Goal: Task Accomplishment & Management: Use online tool/utility

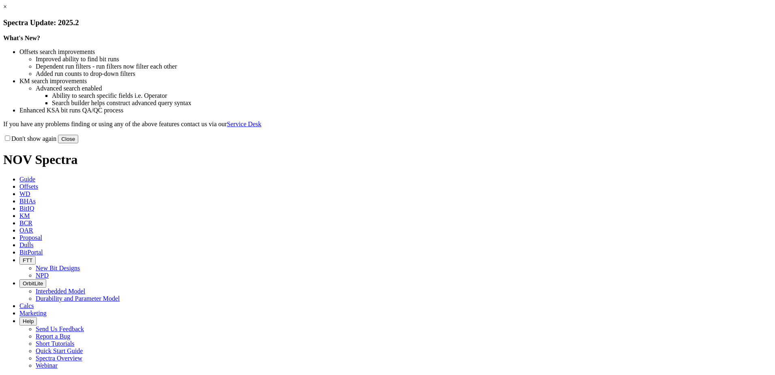
click at [7, 10] on link "×" at bounding box center [5, 6] width 4 height 7
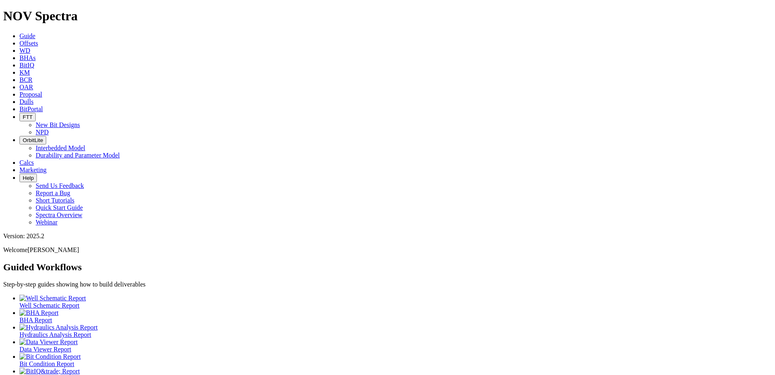
click at [19, 98] on icon at bounding box center [19, 101] width 0 height 7
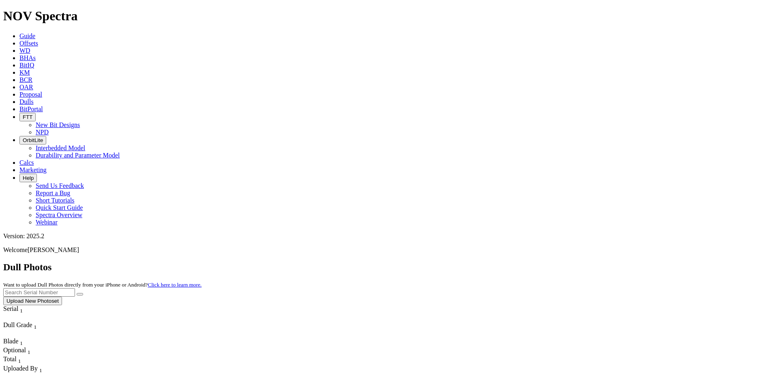
click at [75, 288] on input "text" at bounding box center [39, 292] width 72 height 9
paste input "A316953"
type input "A316953"
click at [80, 294] on icon "submit" at bounding box center [80, 294] width 0 height 0
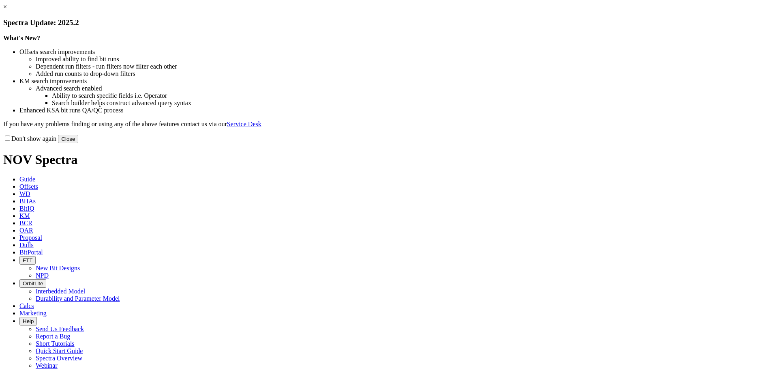
click at [7, 10] on link "×" at bounding box center [5, 6] width 4 height 7
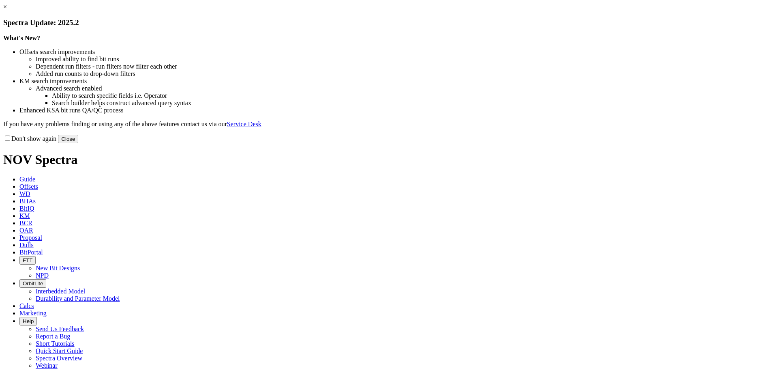
drag, startPoint x: 550, startPoint y: 218, endPoint x: 541, endPoint y: 213, distance: 10.5
click at [78, 143] on button "Close" at bounding box center [68, 139] width 20 height 9
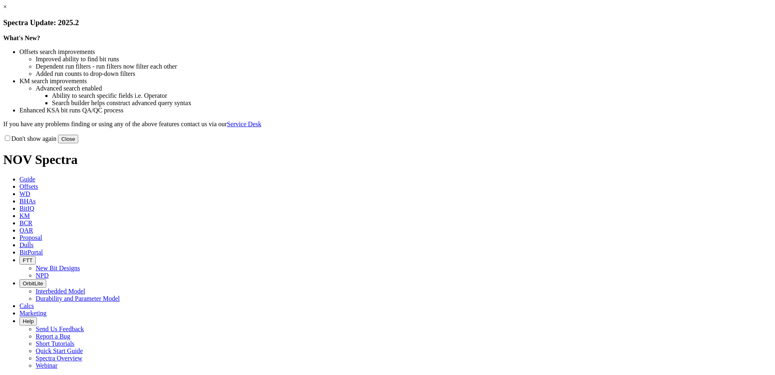
click at [78, 143] on button "Close" at bounding box center [68, 139] width 20 height 9
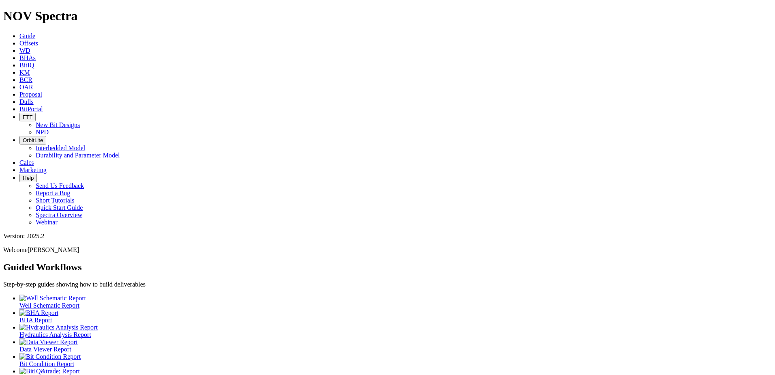
click at [38, 40] on span "Offsets" at bounding box center [28, 43] width 19 height 7
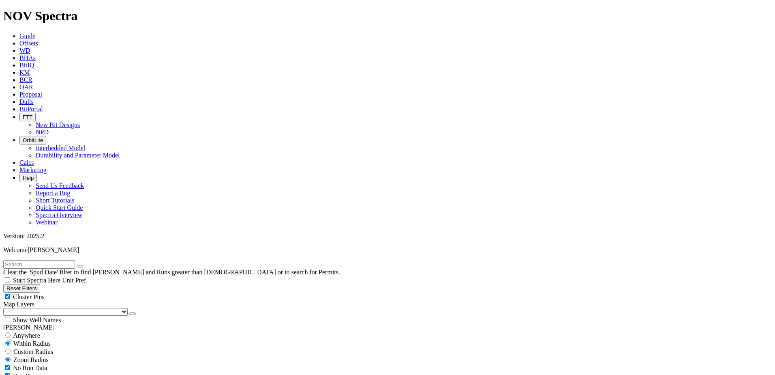
click at [52, 260] on input "text" at bounding box center [39, 264] width 72 height 9
paste input "19146886"
type input "19146886"
click at [23, 308] on select "US Counties [GEOGRAPHIC_DATA], [GEOGRAPHIC_DATA] [GEOGRAPHIC_DATA], [GEOGRAPHIC…" at bounding box center [65, 312] width 125 height 8
click at [6, 308] on select "US Counties [GEOGRAPHIC_DATA], [GEOGRAPHIC_DATA] [GEOGRAPHIC_DATA], [GEOGRAPHIC…" at bounding box center [65, 312] width 125 height 8
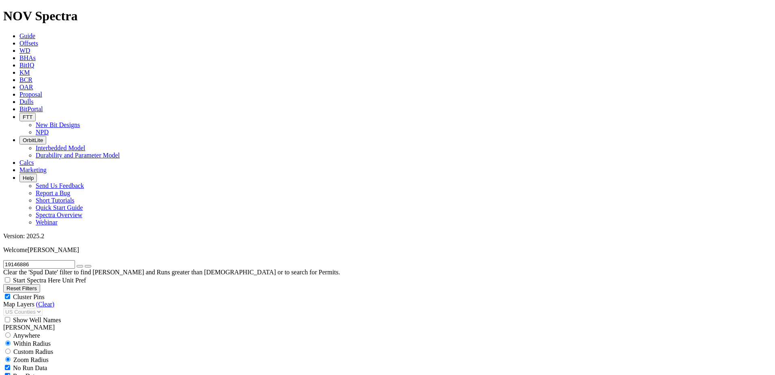
scroll to position [2321, 0]
click at [80, 266] on icon "button" at bounding box center [80, 266] width 0 height 0
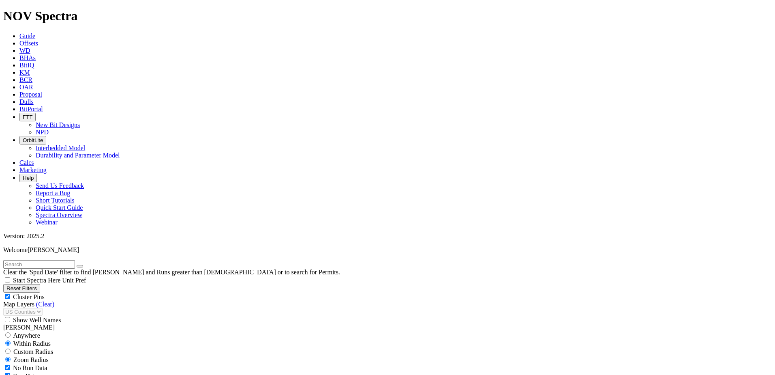
scroll to position [4365, 0]
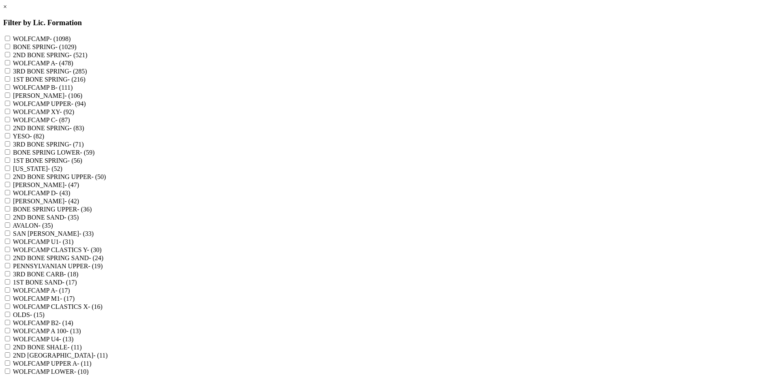
click at [10, 57] on SPRING "2ND BONE SPRING - (521)" at bounding box center [7, 54] width 5 height 5
checkbox SPRING "true"
click at [10, 179] on UPPER "2ND BONE SPRING UPPER - (50)" at bounding box center [7, 176] width 5 height 5
checkbox UPPER "true"
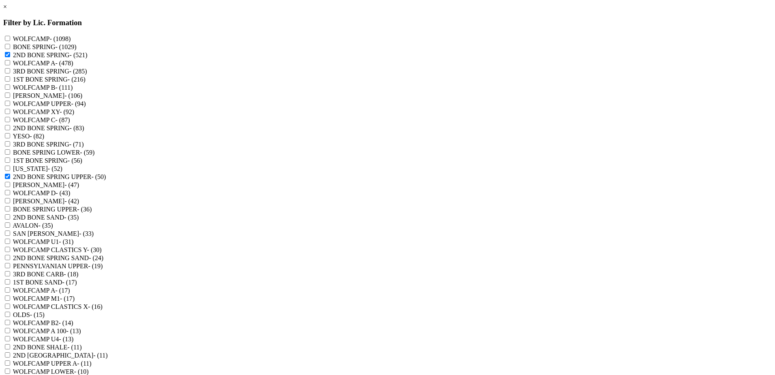
click at [10, 344] on SHALE "2ND BONE SHALE - (11)" at bounding box center [7, 346] width 5 height 5
checkbox SHALE "true"
click at [10, 352] on SPRINGS "2ND BONE SPRINGS - (11)" at bounding box center [7, 354] width 5 height 5
checkbox SPRINGS "true"
click at [10, 374] on SHALE "2ND BONE SPRING SHALE - (9)" at bounding box center [7, 378] width 5 height 5
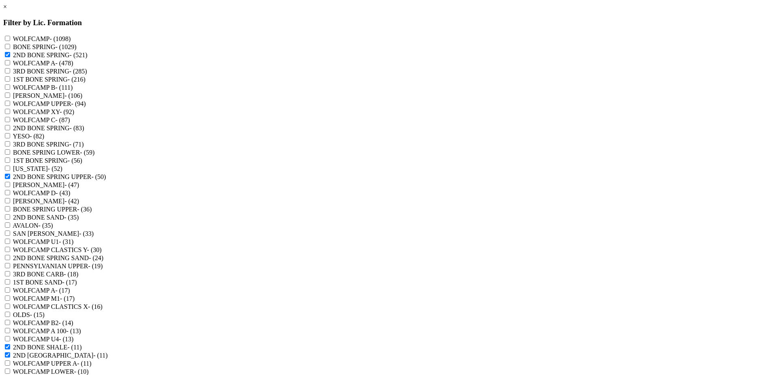
checkbox SHALE "true"
checkbox LOWER "true"
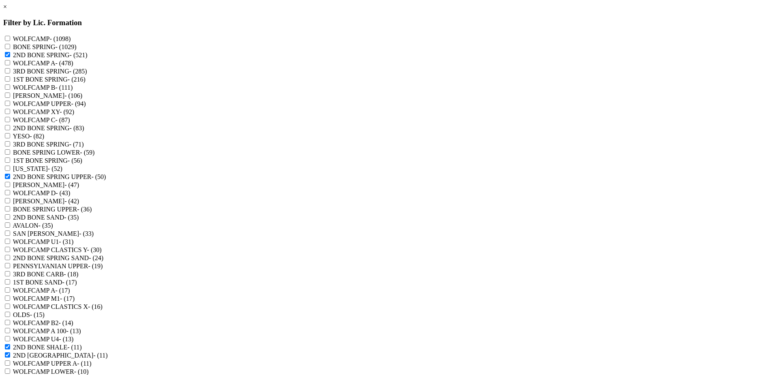
checkbox LIME "false"
click at [10, 130] on "2ND BONE SPRING - (83)" at bounding box center [7, 127] width 5 height 5
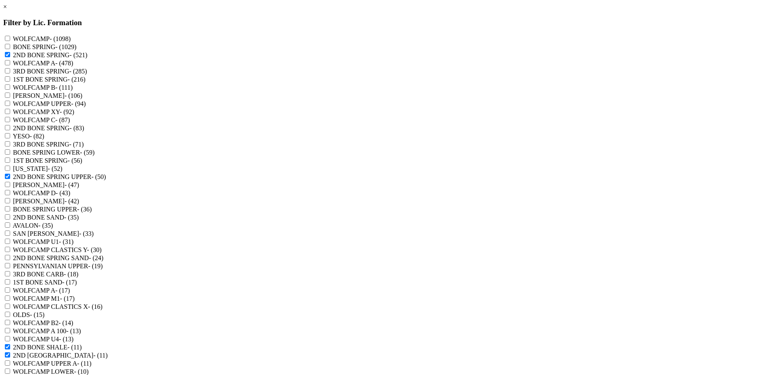
checkbox "true"
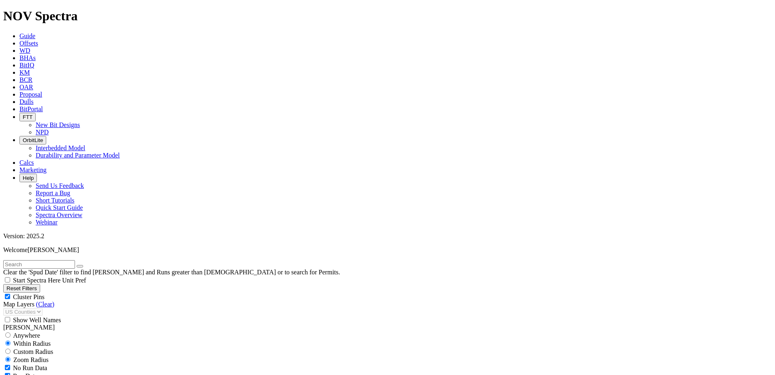
select select "6.125"
checkbox input "false"
select select "? number:6.125 ?"
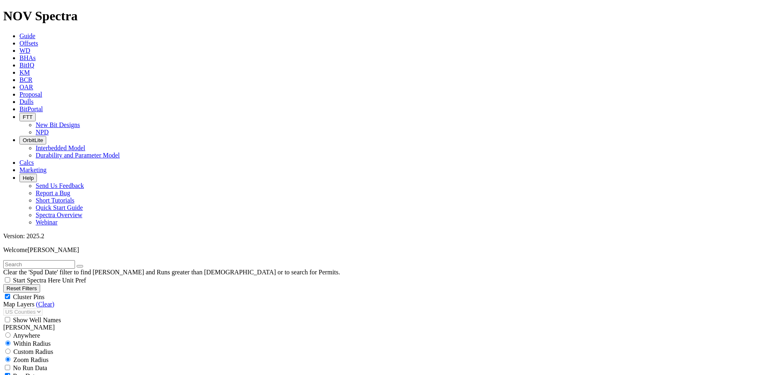
click at [75, 260] on input "text" at bounding box center [39, 264] width 72 height 9
paste input "19146886"
type input "19146886"
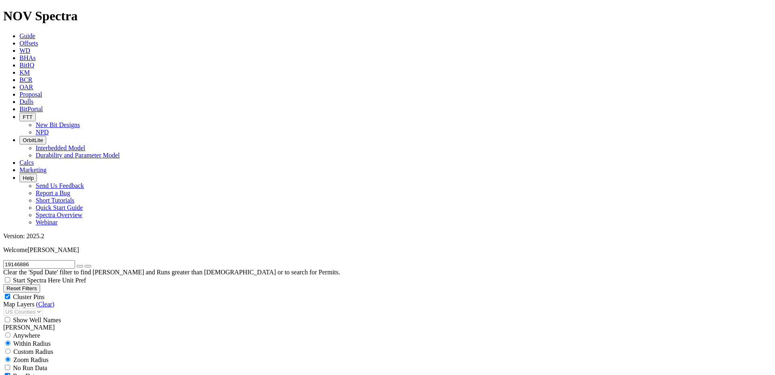
click at [80, 266] on icon "button" at bounding box center [80, 266] width 0 height 0
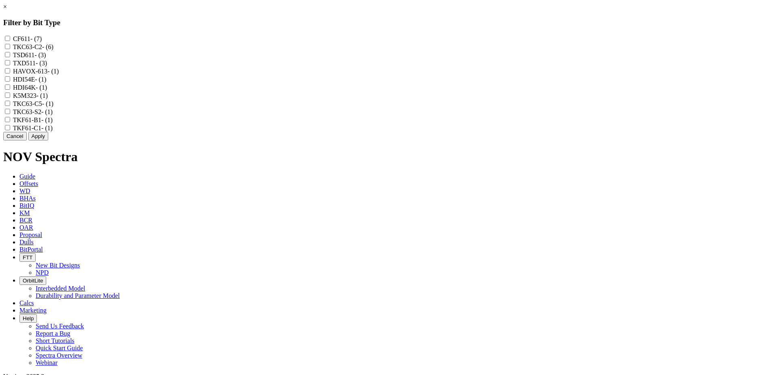
click at [7, 10] on link "×" at bounding box center [5, 6] width 4 height 7
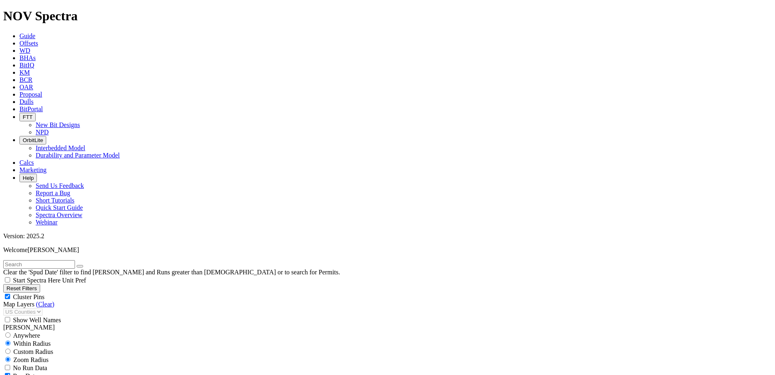
scroll to position [487, 0]
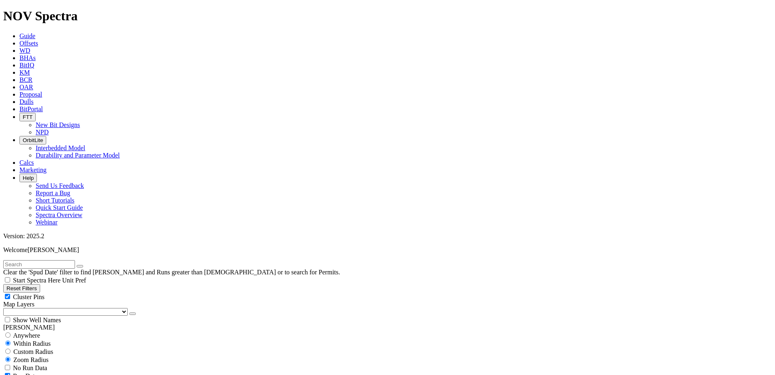
click at [62, 260] on input "text" at bounding box center [39, 264] width 72 height 9
type input "19146886"
click at [52, 308] on select "US Counties [GEOGRAPHIC_DATA], [GEOGRAPHIC_DATA] [GEOGRAPHIC_DATA], [GEOGRAPHIC…" at bounding box center [65, 312] width 125 height 8
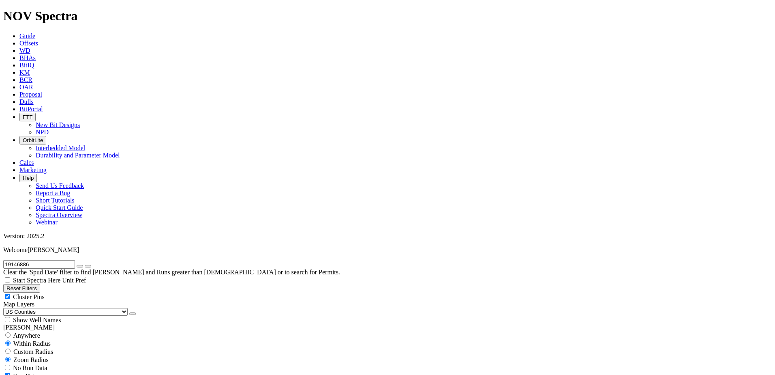
click at [6, 308] on select "US Counties [GEOGRAPHIC_DATA], [GEOGRAPHIC_DATA] [GEOGRAPHIC_DATA], [GEOGRAPHIC…" at bounding box center [65, 312] width 125 height 8
click at [80, 266] on icon "button" at bounding box center [80, 266] width 0 height 0
click at [30, 260] on input "text" at bounding box center [39, 264] width 72 height 9
paste input "19146886"
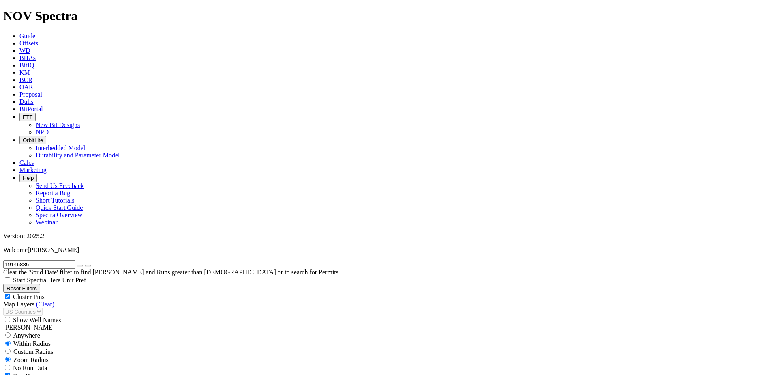
type input "19146886"
click at [80, 266] on icon "button" at bounding box center [80, 266] width 0 height 0
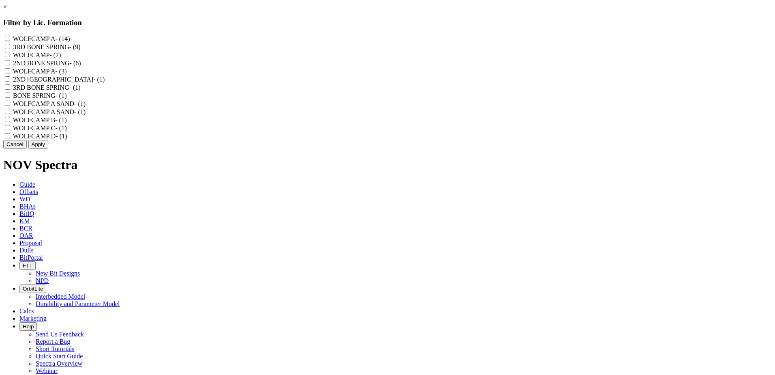
click at [10, 65] on SPRING "2ND BONE SPRING - (6)" at bounding box center [7, 62] width 5 height 5
checkbox SPRING "true"
click at [10, 82] on SPRINGS "2ND BONE SPRINGS - (1)" at bounding box center [7, 78] width 5 height 5
checkbox SPRINGS "true"
click at [48, 148] on button "Apply" at bounding box center [38, 144] width 20 height 9
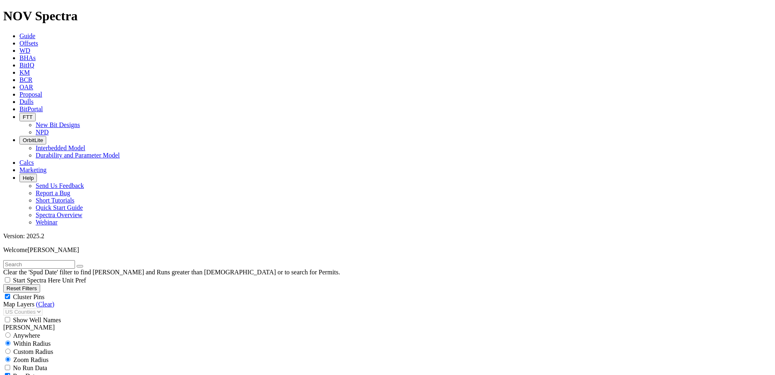
click at [47, 260] on input "text" at bounding box center [39, 264] width 72 height 9
paste input "19146886"
type input "19146886"
click at [80, 266] on icon "button" at bounding box center [80, 266] width 0 height 0
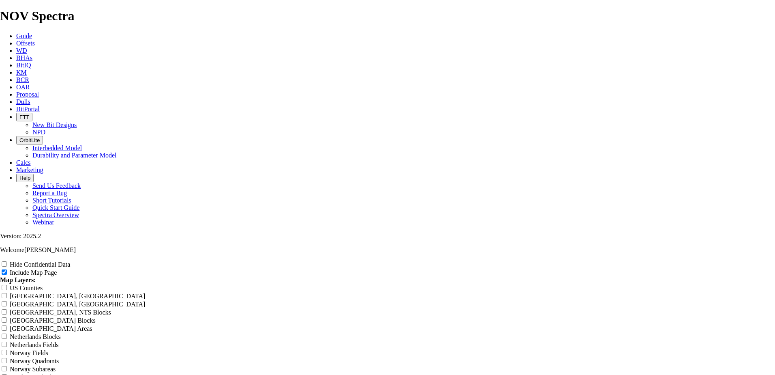
scroll to position [973, 0]
radio input "true"
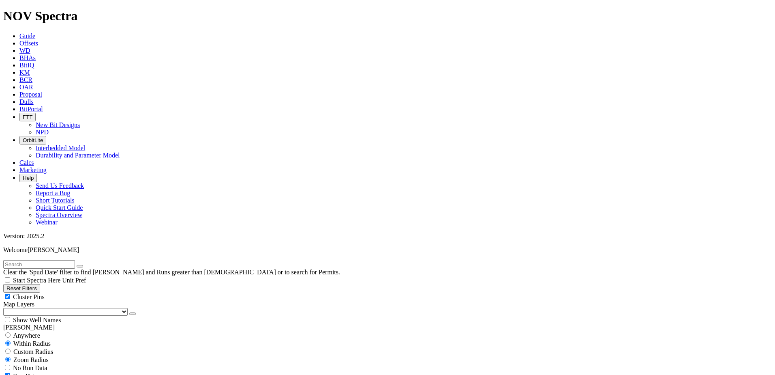
click at [69, 260] on input "text" at bounding box center [39, 264] width 72 height 9
paste input "19146886"
type input "19146886"
click at [40, 284] on button "Reset Filters" at bounding box center [21, 288] width 37 height 9
checkbox input "true"
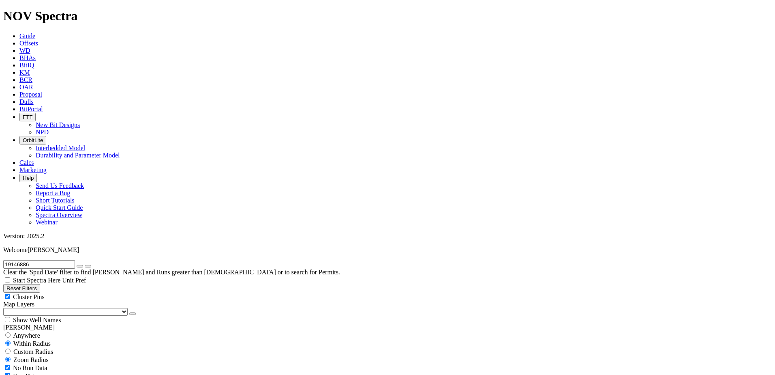
select select
click at [34, 284] on button "Reset Filters" at bounding box center [21, 288] width 37 height 9
click at [52, 260] on input "text" at bounding box center [39, 264] width 72 height 9
type input "19146886"
click at [133, 314] on icon "button" at bounding box center [133, 314] width 0 height 0
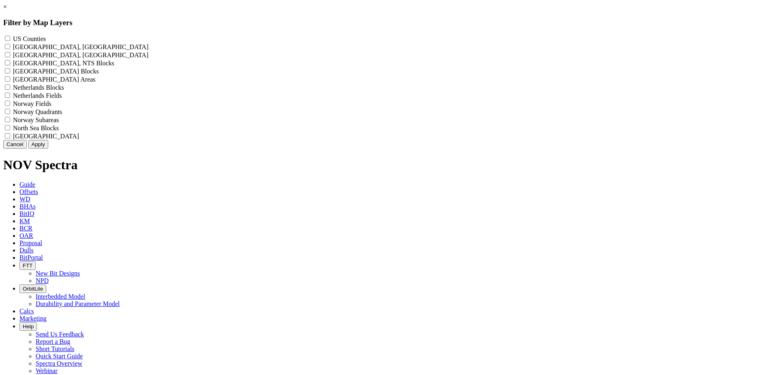
click at [46, 38] on label "US Counties - ()" at bounding box center [29, 38] width 33 height 7
click at [10, 38] on Counties "US Counties - ()" at bounding box center [7, 38] width 5 height 5
checkbox Counties "true"
click at [48, 148] on button "Apply" at bounding box center [38, 144] width 20 height 9
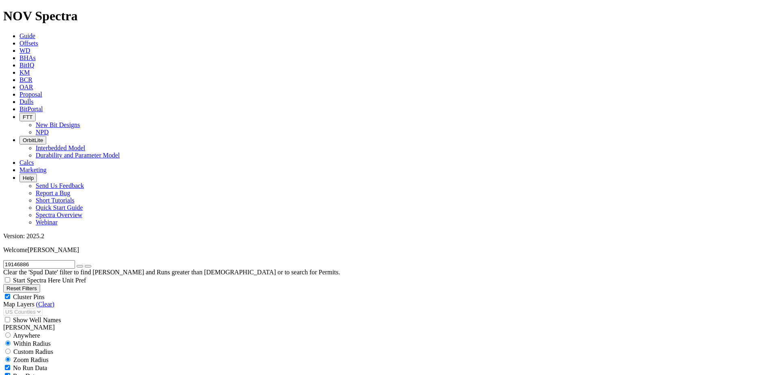
click at [80, 266] on icon "button" at bounding box center [80, 266] width 0 height 0
drag, startPoint x: 49, startPoint y: 138, endPoint x: 44, endPoint y: 146, distance: 8.9
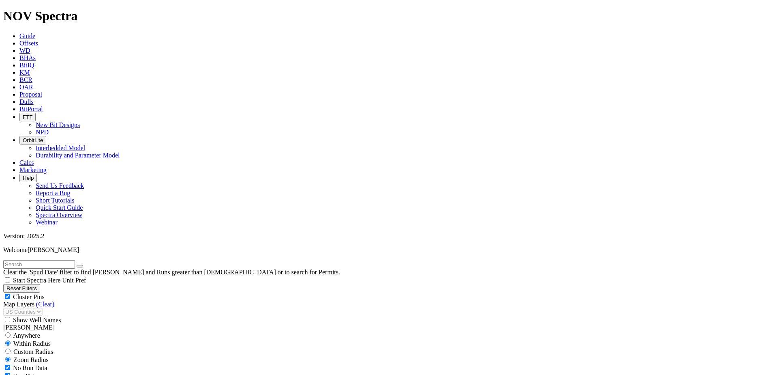
scroll to position [284, 0]
select select "6.125"
checkbox input "false"
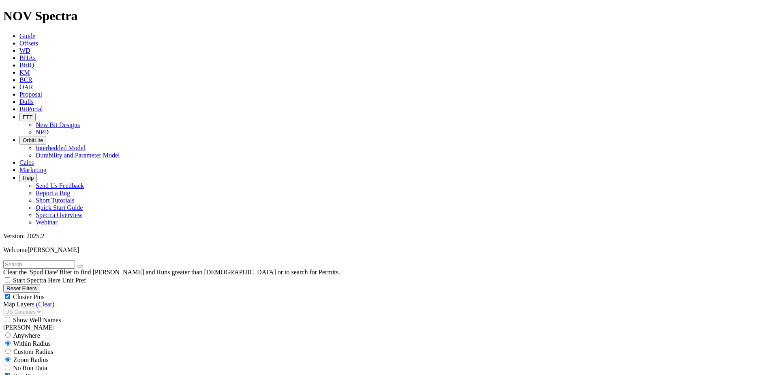
select select "? number:6.125 ?"
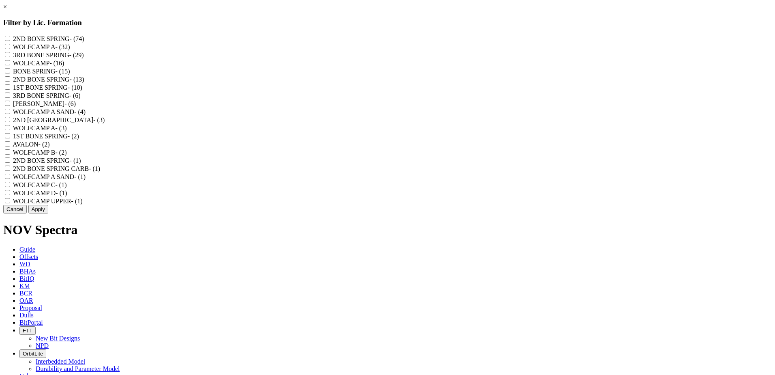
click at [10, 40] on SPRING "2ND BONE SPRING - (74)" at bounding box center [7, 38] width 5 height 5
checkbox SPRING "true"
click at [10, 82] on "2ND BONE SPRING - (13)" at bounding box center [7, 78] width 5 height 5
checkbox "true"
click at [10, 122] on SPRINGS "2ND BONE SPRINGS - (3)" at bounding box center [7, 119] width 5 height 5
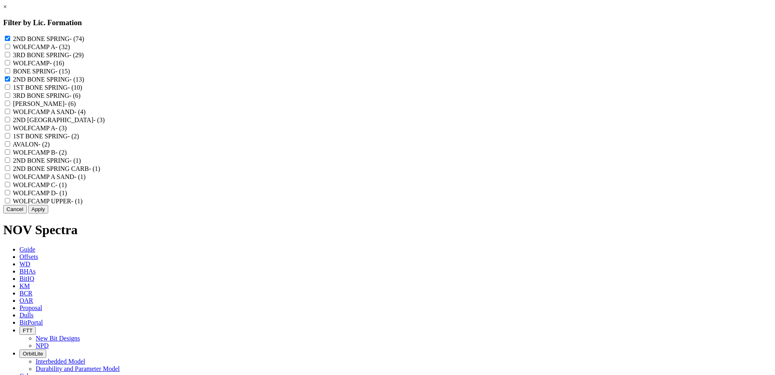
checkbox SPRINGS "true"
click at [10, 163] on "2ND BONE SPRING - (1)" at bounding box center [7, 159] width 5 height 5
checkbox "true"
click at [10, 171] on CARB "2ND BONE SPRING CARB - (1)" at bounding box center [7, 167] width 5 height 5
checkbox CARB "true"
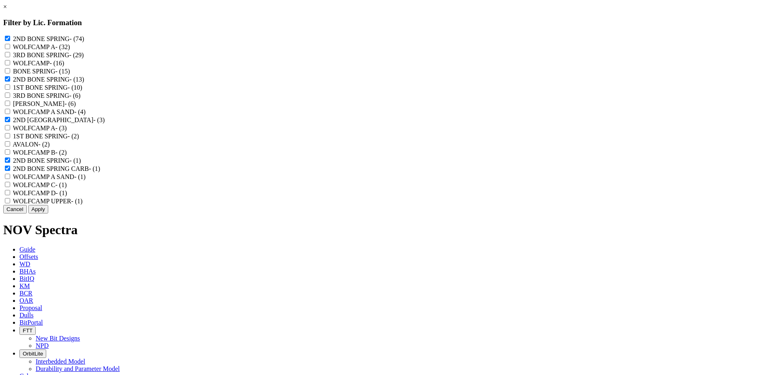
click at [48, 213] on button "Apply" at bounding box center [38, 209] width 20 height 9
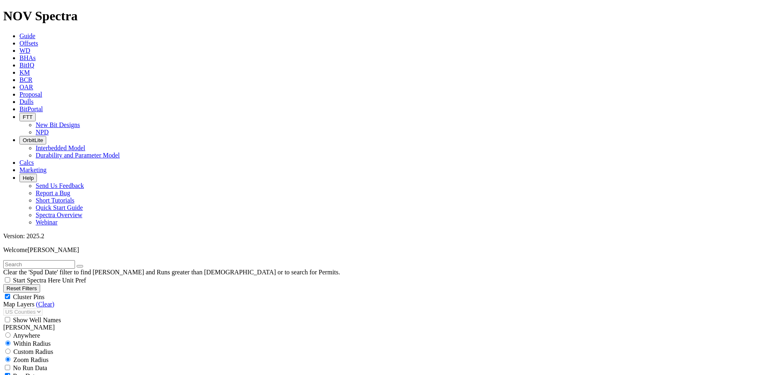
scroll to position [568, 0]
type input "1000"
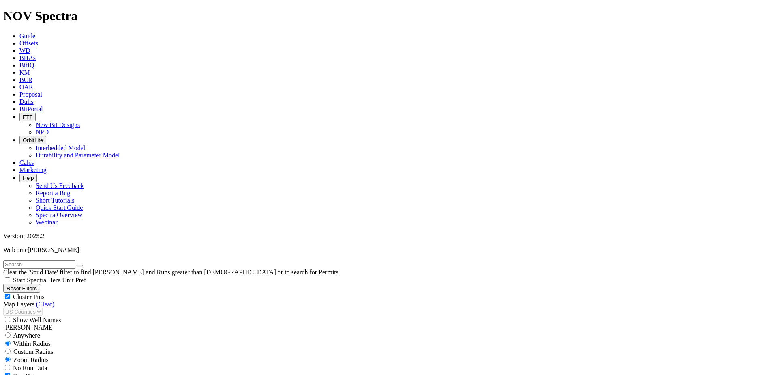
scroll to position [608, 0]
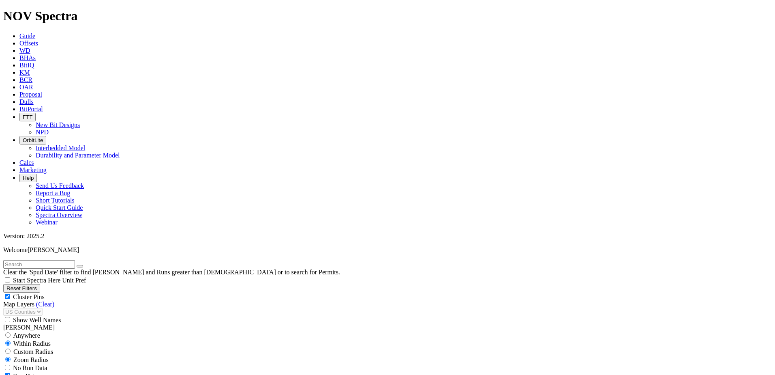
type input "0"
click at [42, 260] on input "text" at bounding box center [39, 264] width 72 height 9
paste input "19146886"
type input "19146886"
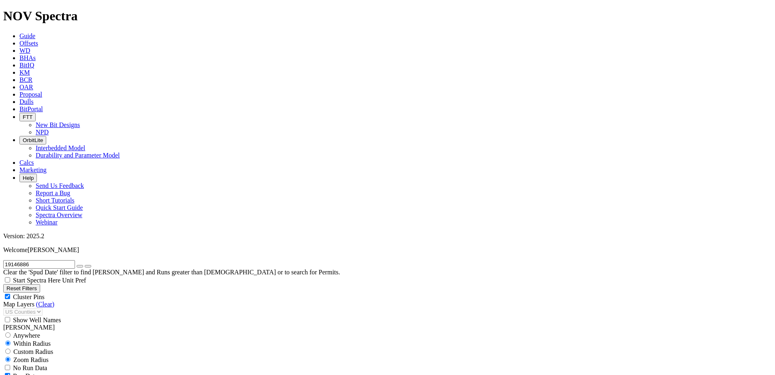
click at [80, 266] on icon "button" at bounding box center [80, 266] width 0 height 0
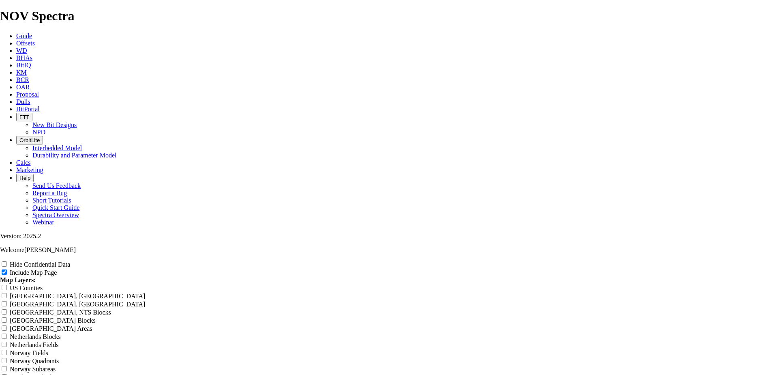
scroll to position [1014, 0]
radio input "true"
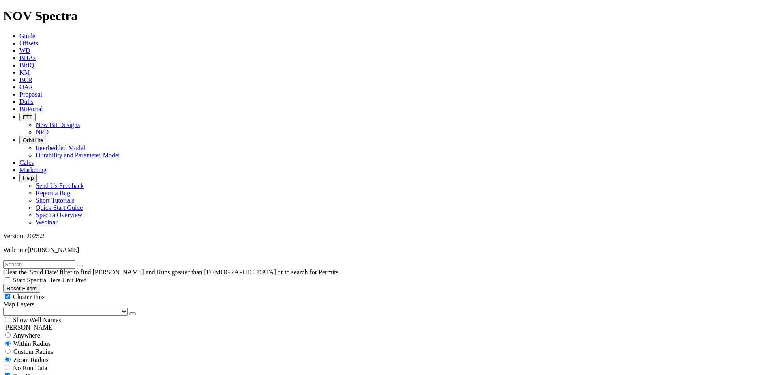
scroll to position [122, 0]
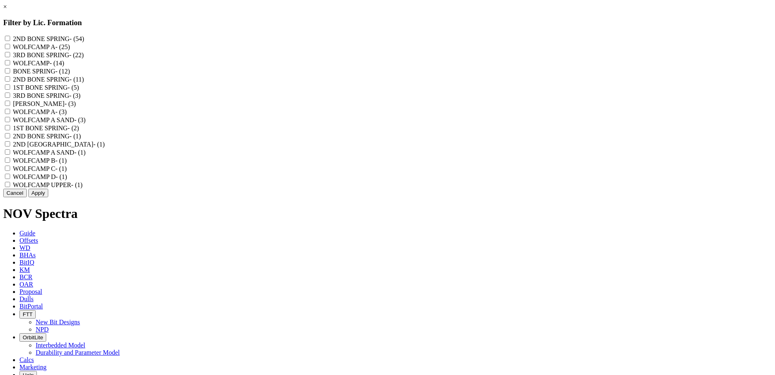
click at [10, 37] on SPRING "2ND BONE SPRING - (54)" at bounding box center [7, 38] width 5 height 5
checkbox SPRING "true"
click at [10, 82] on "2ND BONE SPRING - (11)" at bounding box center [7, 78] width 5 height 5
checkbox "true"
click at [10, 138] on "2ND BONE SPRING - (1)" at bounding box center [7, 135] width 5 height 5
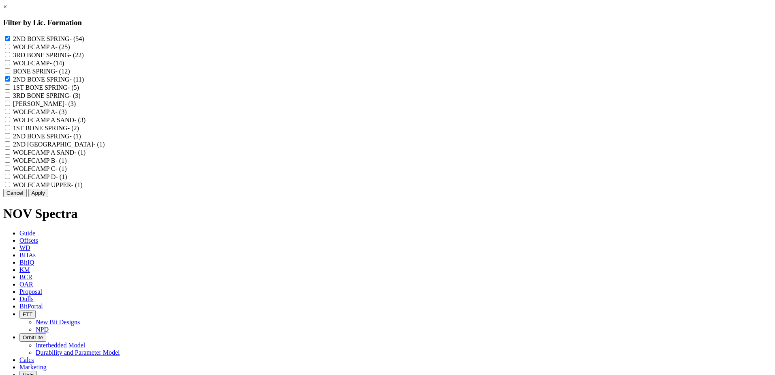
checkbox "true"
click at [10, 146] on SPRINGS "2ND BONE SPRINGS - (1)" at bounding box center [7, 143] width 5 height 5
checkbox SPRINGS "true"
click at [48, 197] on button "Apply" at bounding box center [38, 193] width 20 height 9
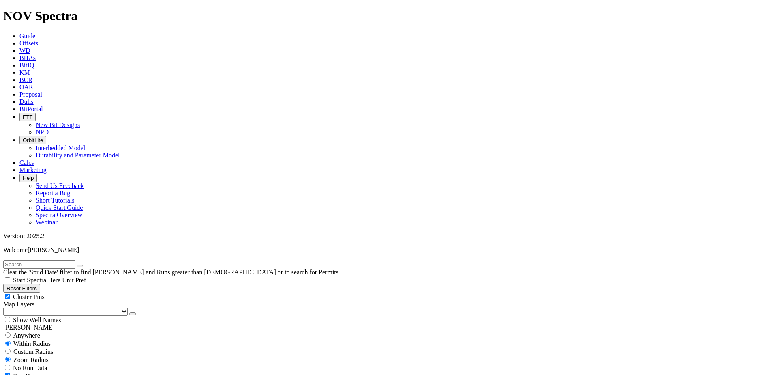
scroll to position [446, 0]
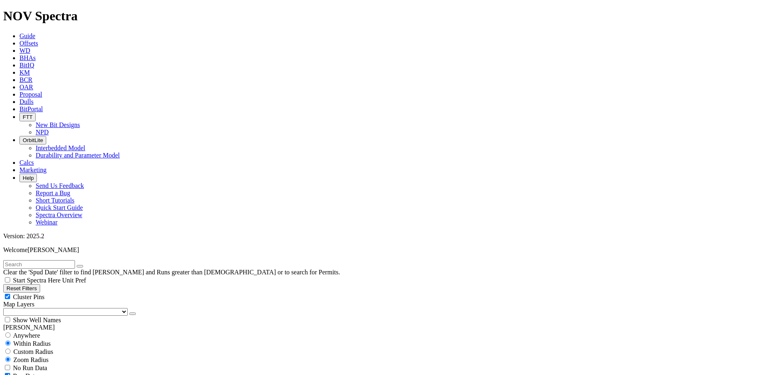
click at [52, 308] on select "US Counties Alberta, CA Townships British Columbia, CA Townships British Columb…" at bounding box center [65, 312] width 125 height 8
click at [6, 308] on select "US Counties Alberta, CA Townships British Columbia, CA Townships British Columb…" at bounding box center [65, 312] width 125 height 8
click at [26, 348] on span "Custom Radius" at bounding box center [33, 351] width 40 height 7
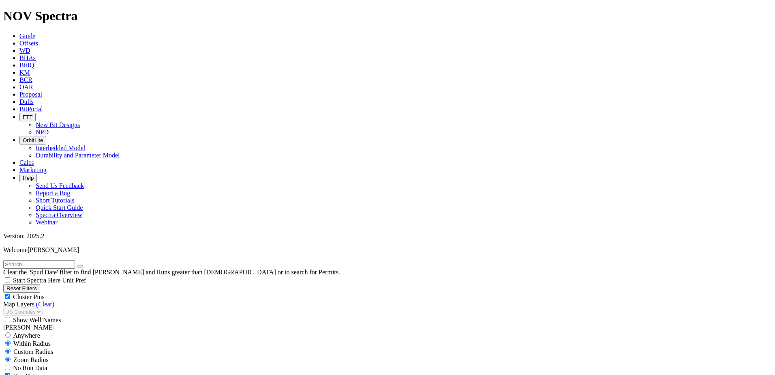
radio input "true"
radio input "false"
click at [56, 363] on input "number" at bounding box center [39, 367] width 72 height 9
click at [56, 363] on input "100" at bounding box center [39, 367] width 72 height 9
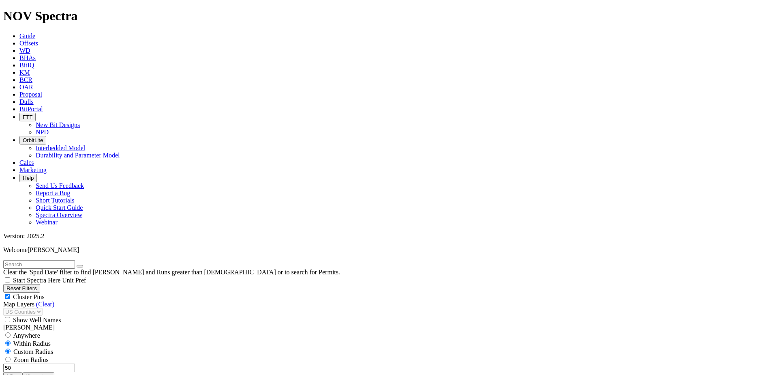
type input "50"
click at [43, 260] on input "text" at bounding box center [39, 264] width 72 height 9
click at [75, 260] on input "text" at bounding box center [39, 264] width 72 height 9
paste input "19146886"
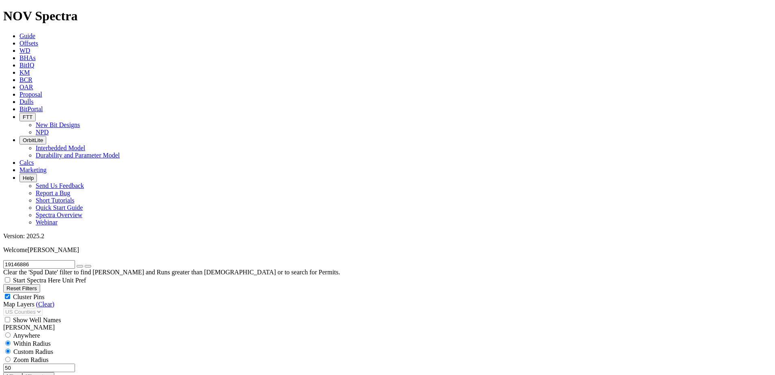
scroll to position [120, 0]
type input "19146886"
click at [59, 363] on input "50" at bounding box center [39, 367] width 72 height 9
type input "20"
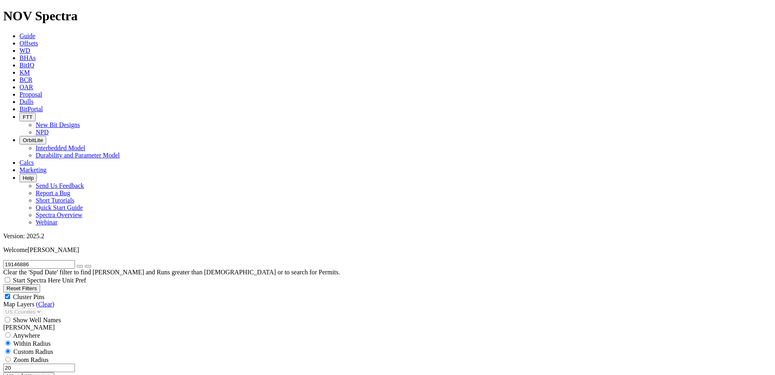
click at [80, 266] on icon "button" at bounding box center [80, 266] width 0 height 0
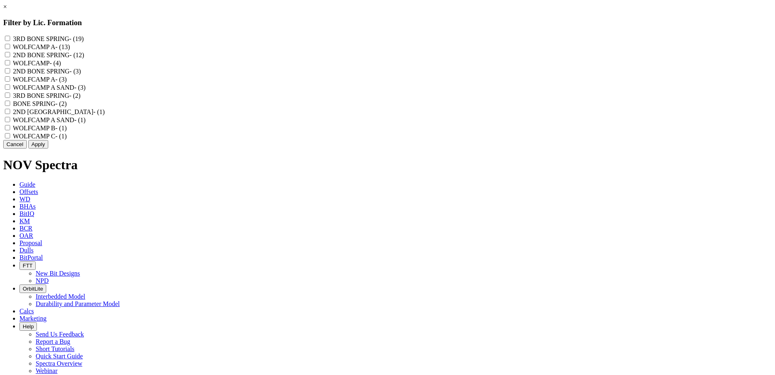
click at [10, 57] on SPRING "2ND BONE SPRING - (12)" at bounding box center [7, 54] width 5 height 5
checkbox SPRING "true"
click at [10, 73] on "2ND BONE SPRING - (3)" at bounding box center [7, 70] width 5 height 5
checkbox "true"
click at [10, 114] on SPRINGS "2ND BONE SPRINGS - (1)" at bounding box center [7, 111] width 5 height 5
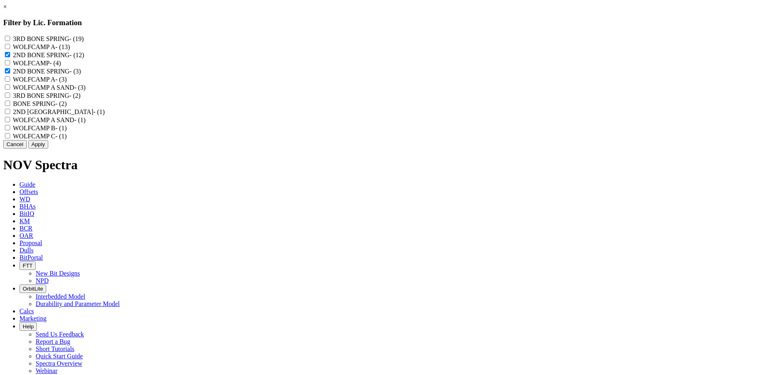
checkbox SPRINGS "true"
click at [48, 148] on button "Apply" at bounding box center [38, 144] width 20 height 9
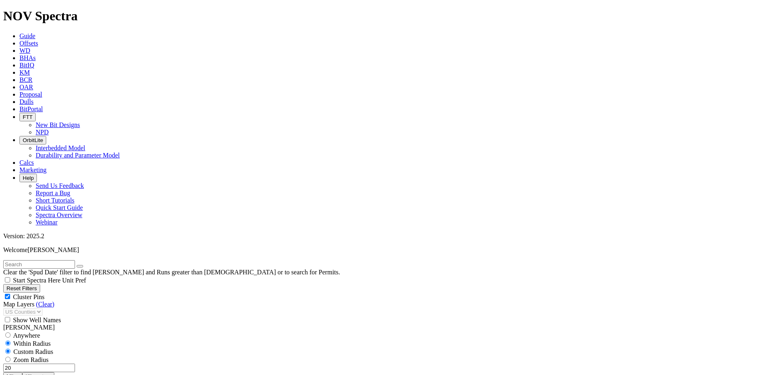
scroll to position [365, 0]
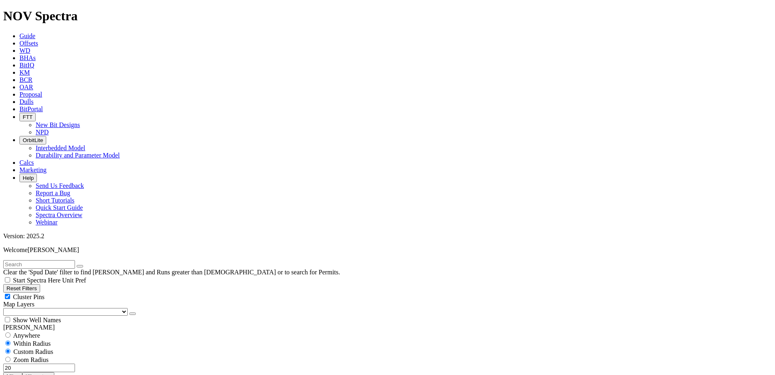
scroll to position [122, 0]
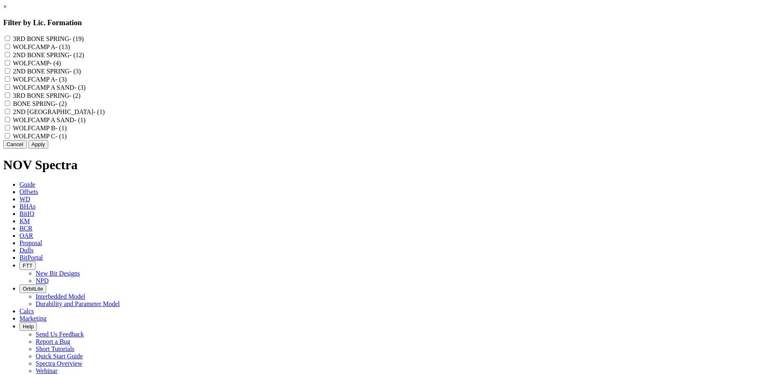
click at [10, 57] on SPRING "2ND BONE SPRING - (12)" at bounding box center [7, 54] width 5 height 5
checkbox SPRING "true"
click at [10, 73] on "2ND BONE SPRING - (3)" at bounding box center [7, 70] width 5 height 5
checkbox "true"
click at [10, 114] on SPRINGS "2ND BONE SPRINGS - (1)" at bounding box center [7, 111] width 5 height 5
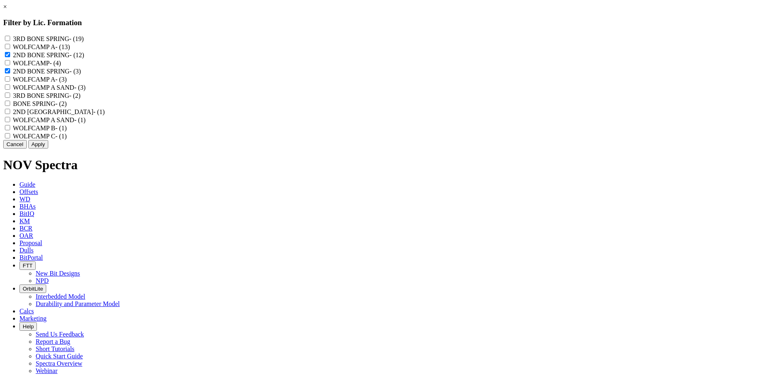
checkbox SPRINGS "true"
click at [48, 148] on button "Apply" at bounding box center [38, 144] width 20 height 9
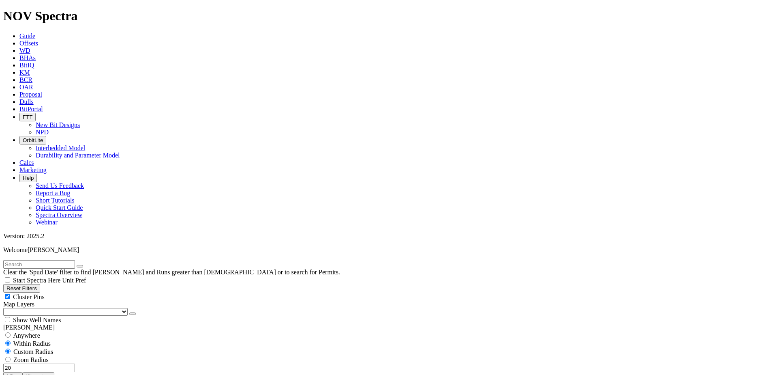
click at [24, 284] on button "Reset Filters" at bounding box center [21, 288] width 37 height 9
radio input "false"
radio input "true"
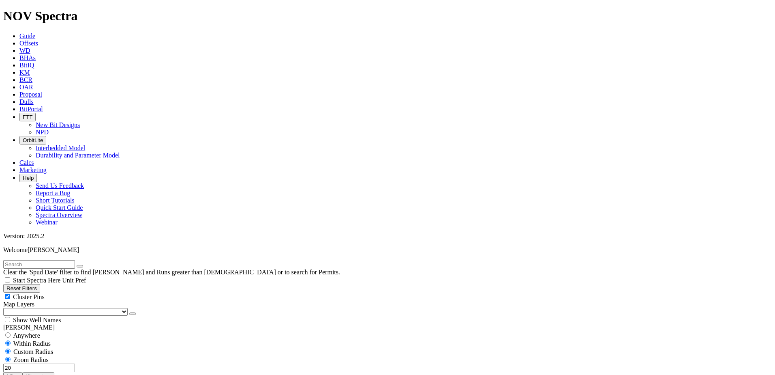
checkbox input "true"
select select
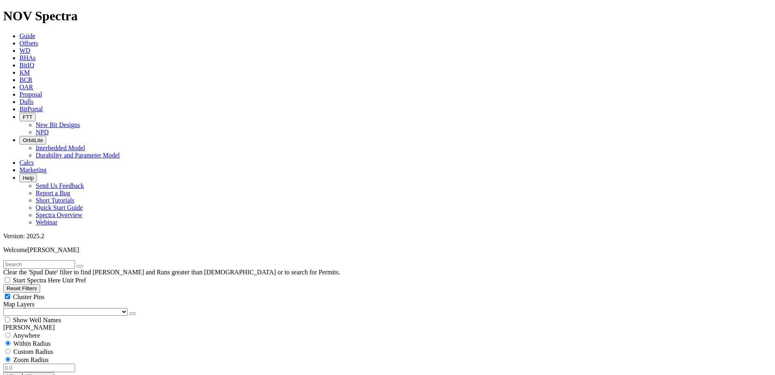
scroll to position [109, 0]
click at [51, 260] on input "text" at bounding box center [39, 264] width 72 height 9
paste input "TKC63-C5"
type input "TKC63-C5"
click at [80, 266] on icon "button" at bounding box center [80, 266] width 0 height 0
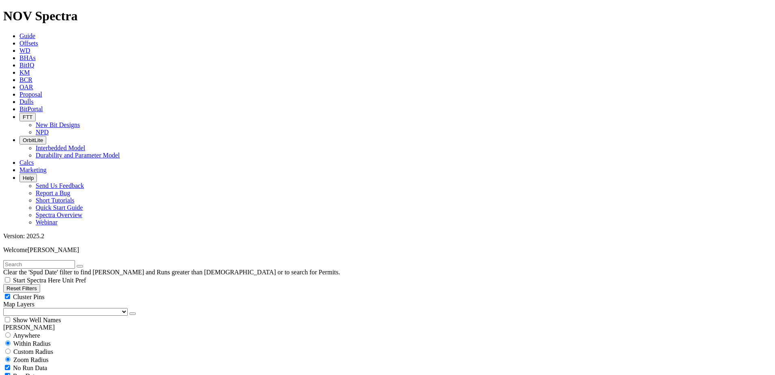
click at [47, 308] on select "US Counties [GEOGRAPHIC_DATA], [GEOGRAPHIC_DATA] [GEOGRAPHIC_DATA], [GEOGRAPHIC…" at bounding box center [65, 312] width 125 height 8
click at [6, 308] on select "US Counties [GEOGRAPHIC_DATA], [GEOGRAPHIC_DATA] [GEOGRAPHIC_DATA], [GEOGRAPHIC…" at bounding box center [65, 312] width 125 height 8
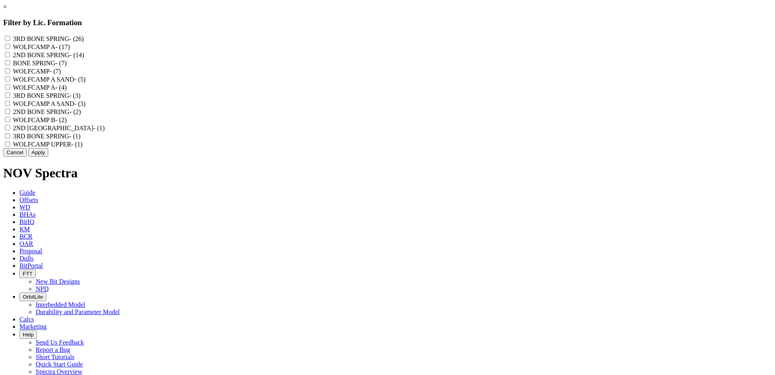
click at [10, 57] on SPRING "2ND BONE SPRING - (14)" at bounding box center [7, 54] width 5 height 5
checkbox SPRING "true"
click at [105, 131] on label "2ND BONE SPRINGS - (1)" at bounding box center [59, 128] width 92 height 7
click at [10, 130] on SPRINGS "2ND BONE SPRINGS - (1)" at bounding box center [7, 127] width 5 height 5
checkbox SPRINGS "true"
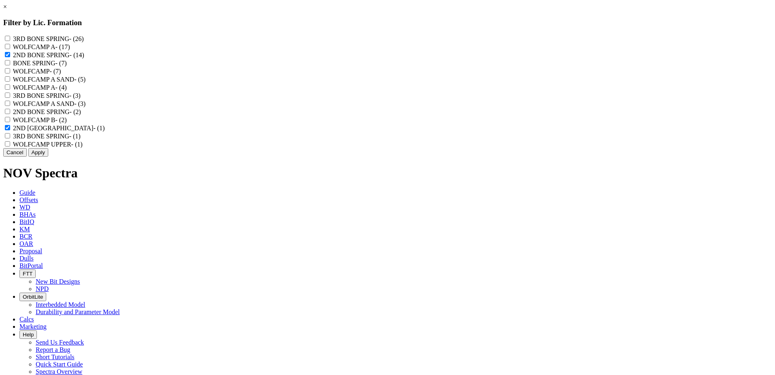
click at [48, 157] on button "Apply" at bounding box center [38, 152] width 20 height 9
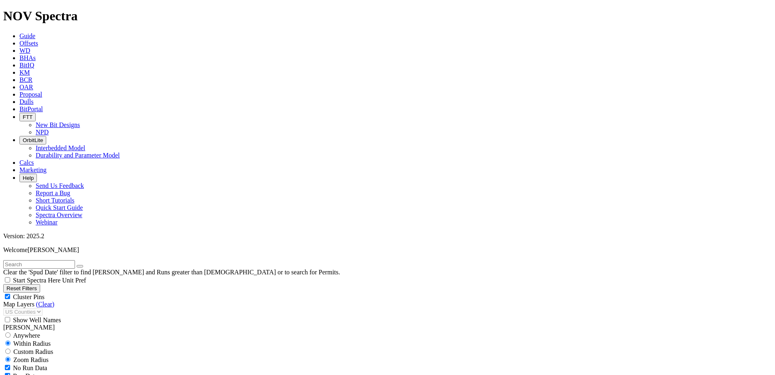
scroll to position [312, 0]
select select "6.125"
checkbox input "false"
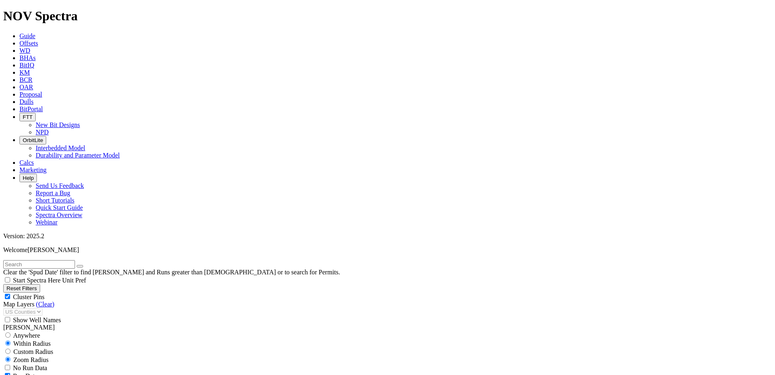
click at [45, 260] on input "text" at bounding box center [39, 264] width 72 height 9
paste input "TKC63-C5"
type input "TKC63-C5"
click at [80, 266] on icon "button" at bounding box center [80, 266] width 0 height 0
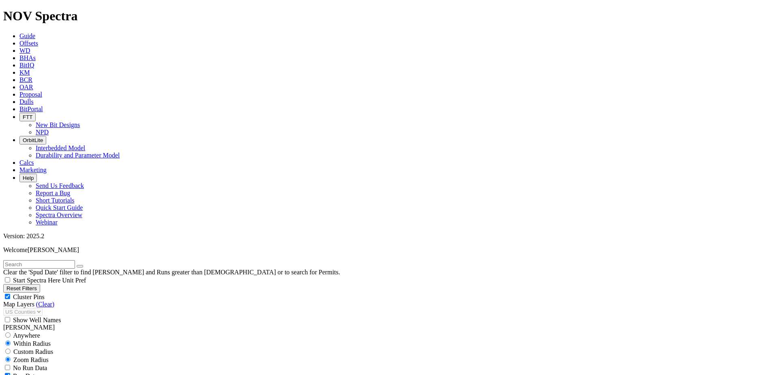
type input "1000"
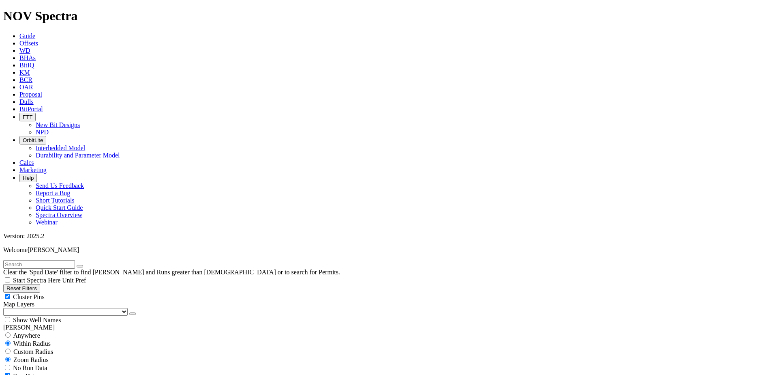
scroll to position [81, 0]
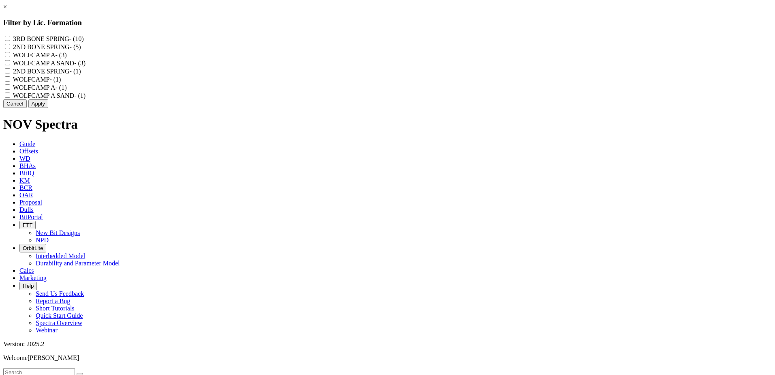
click at [10, 49] on SPRING "2ND BONE SPRING - (5)" at bounding box center [7, 46] width 5 height 5
checkbox SPRING "true"
click at [10, 73] on "2ND BONE SPRING - (1)" at bounding box center [7, 70] width 5 height 5
checkbox "true"
click at [48, 108] on button "Apply" at bounding box center [38, 103] width 20 height 9
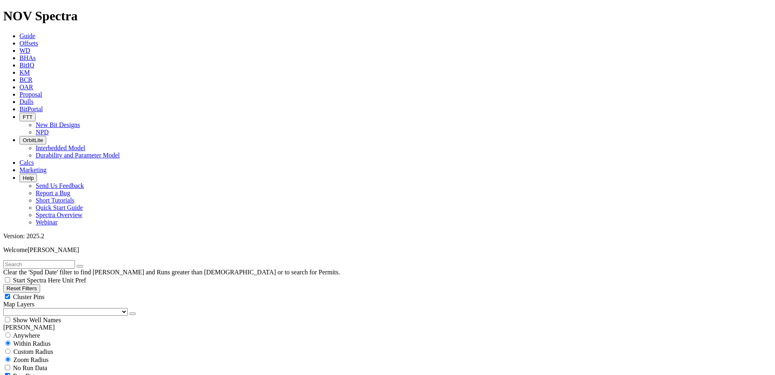
click at [70, 260] on input "text" at bounding box center [39, 264] width 72 height 9
click at [133, 314] on icon "button" at bounding box center [133, 314] width 0 height 0
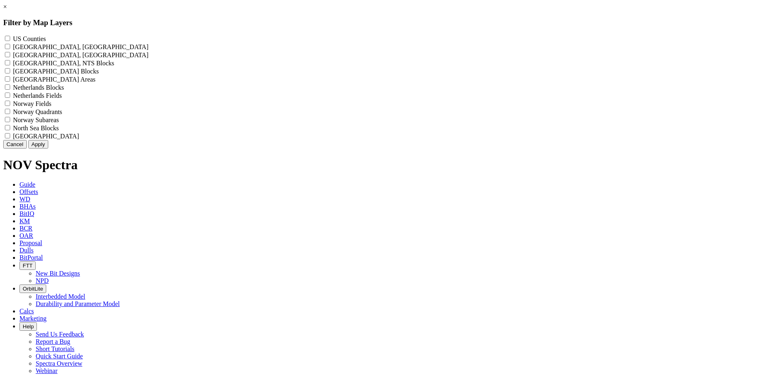
click at [58, 82] on div "× Filter by Map Layers US Counties - () [GEOGRAPHIC_DATA], [GEOGRAPHIC_DATA] To…" at bounding box center [387, 75] width 769 height 145
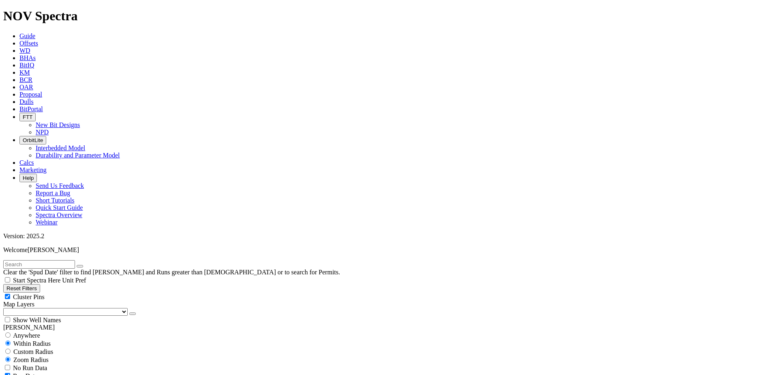
click at [129, 312] on button "button" at bounding box center [132, 313] width 6 height 2
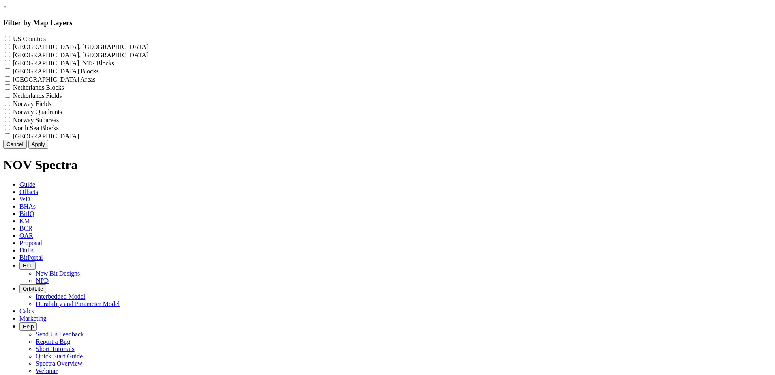
click at [56, 82] on div "× Filter by Map Layers US Counties - () Alberta, CA Townships - () British Colu…" at bounding box center [387, 75] width 769 height 145
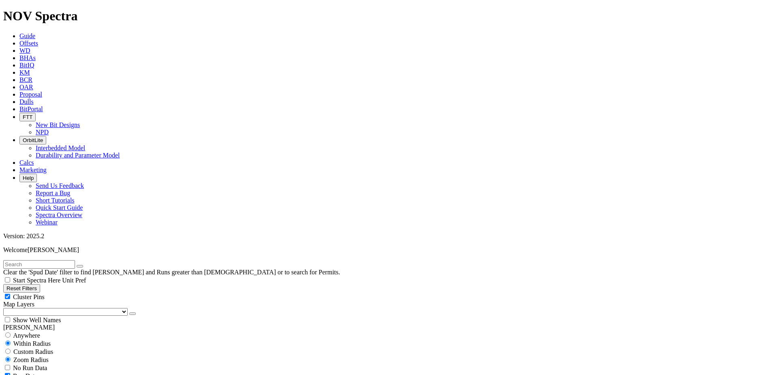
click at [50, 308] on select "US Counties Alberta, CA Townships British Columbia, CA Townships British Columb…" at bounding box center [65, 312] width 125 height 8
click at [6, 308] on select "US Counties Alberta, CA Townships British Columbia, CA Townships British Columb…" at bounding box center [65, 312] width 125 height 8
click at [62, 260] on input "text" at bounding box center [39, 264] width 72 height 9
paste input "19146886"
type input "19146886"
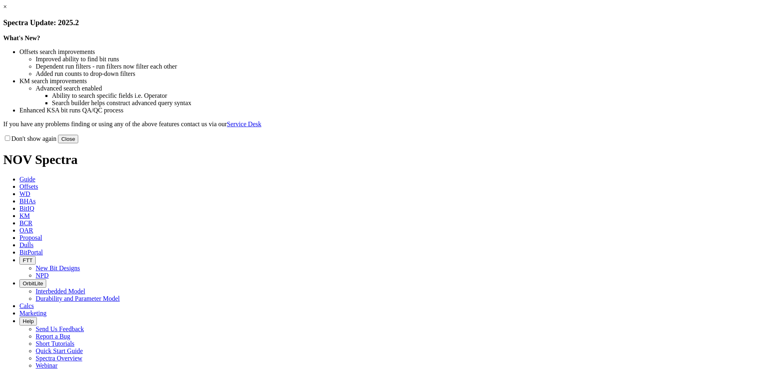
drag, startPoint x: 553, startPoint y: 223, endPoint x: 510, endPoint y: 201, distance: 48.1
click at [78, 143] on button "Close" at bounding box center [68, 139] width 20 height 9
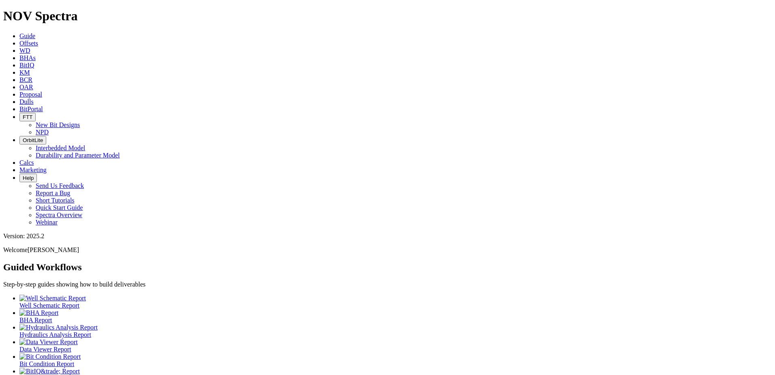
click at [19, 40] on icon at bounding box center [19, 43] width 0 height 7
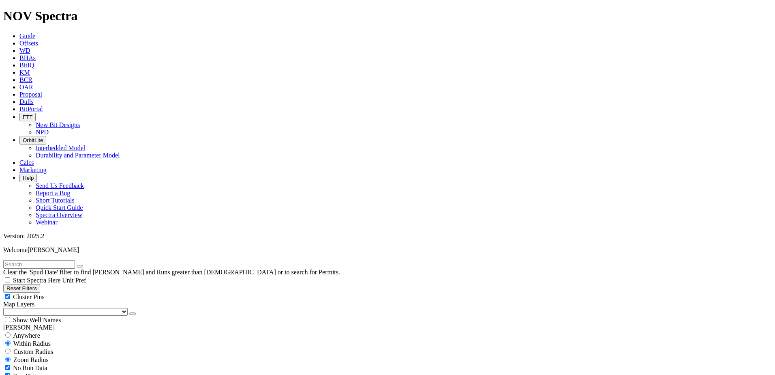
click at [44, 260] on input "text" at bounding box center [39, 264] width 72 height 9
type input "19146886"
click at [50, 308] on select "US Counties [GEOGRAPHIC_DATA], [GEOGRAPHIC_DATA] [GEOGRAPHIC_DATA], [GEOGRAPHIC…" at bounding box center [65, 312] width 125 height 8
click at [6, 308] on select "US Counties [GEOGRAPHIC_DATA], [GEOGRAPHIC_DATA] [GEOGRAPHIC_DATA], [GEOGRAPHIC…" at bounding box center [65, 312] width 125 height 8
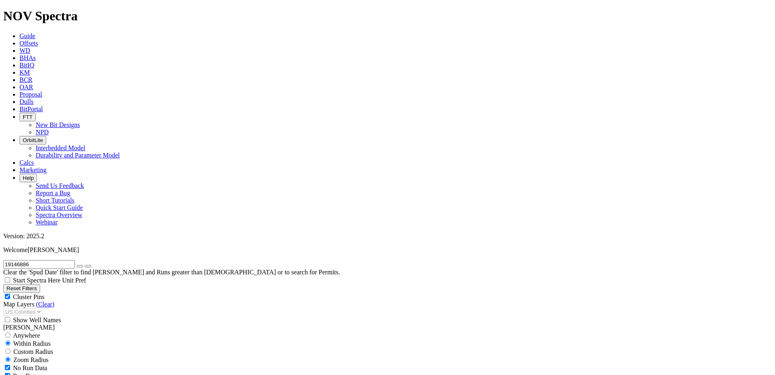
select select "6.125"
checkbox input "false"
select select "? number:6.125 ?"
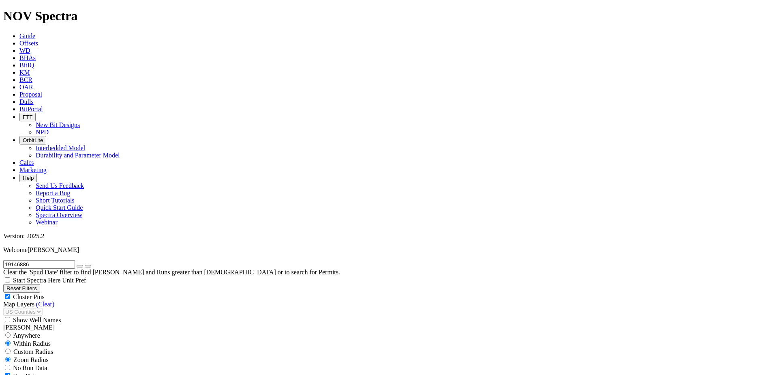
scroll to position [162, 0]
click at [80, 266] on icon "button" at bounding box center [80, 266] width 0 height 0
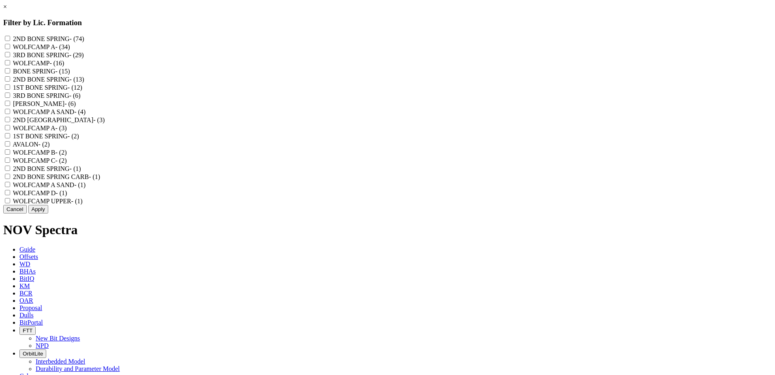
click at [10, 37] on SPRING "2ND BONE SPRING - (74)" at bounding box center [7, 38] width 5 height 5
checkbox SPRING "true"
click at [10, 82] on "2ND BONE SPRING - (13)" at bounding box center [7, 78] width 5 height 5
checkbox "true"
click at [10, 122] on SPRINGS "2ND BONE SPRINGS - (3)" at bounding box center [7, 119] width 5 height 5
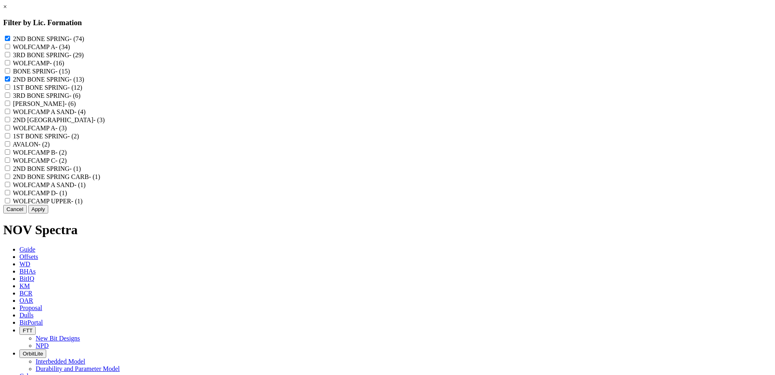
checkbox SPRINGS "true"
click at [10, 171] on "2ND BONE SPRING - (1)" at bounding box center [7, 167] width 5 height 5
checkbox "true"
click at [10, 179] on CARB "2ND BONE SPRING CARB - (1)" at bounding box center [7, 176] width 5 height 5
checkbox CARB "true"
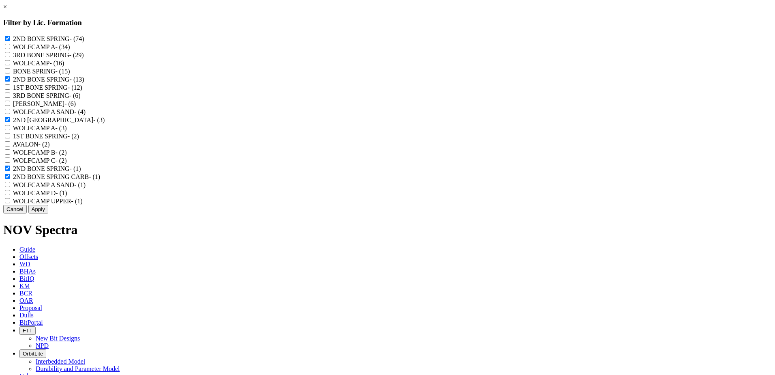
click at [48, 213] on button "Apply" at bounding box center [38, 209] width 20 height 9
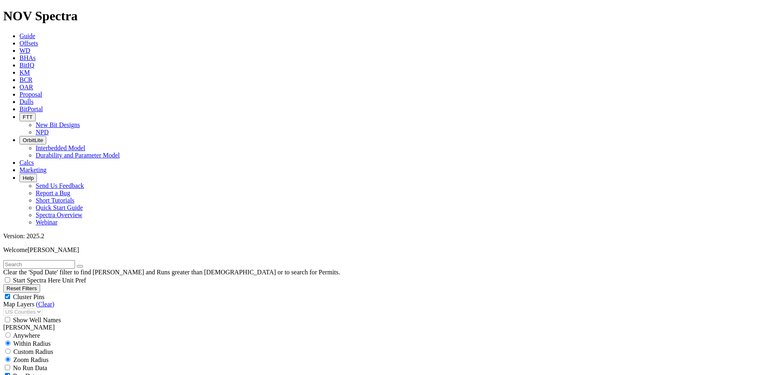
scroll to position [527, 0]
type input "1000"
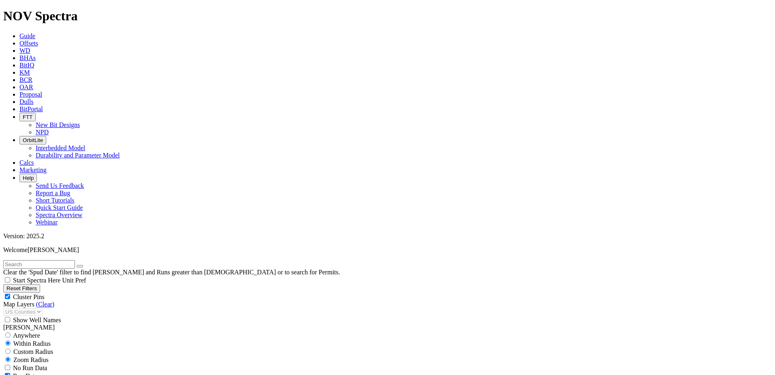
scroll to position [81, 0]
select select
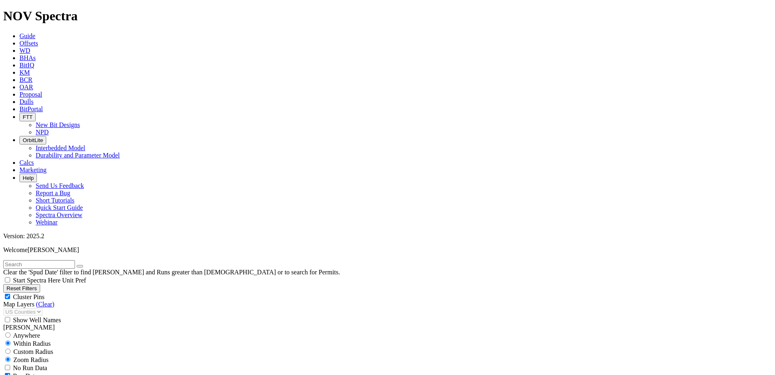
scroll to position [365, 0]
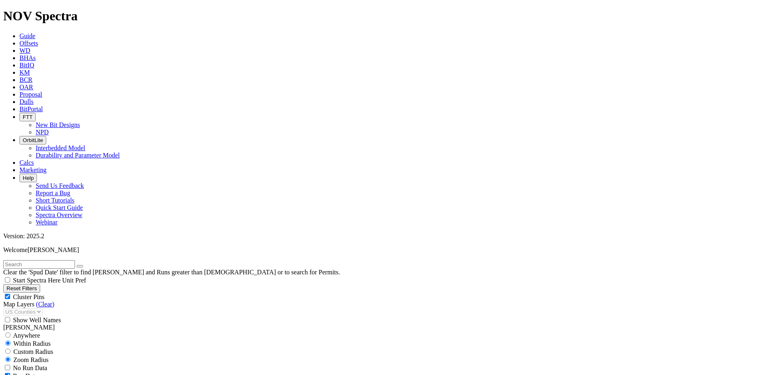
type input "8000"
click at [58, 260] on input "text" at bounding box center [39, 264] width 72 height 9
paste input "19146886"
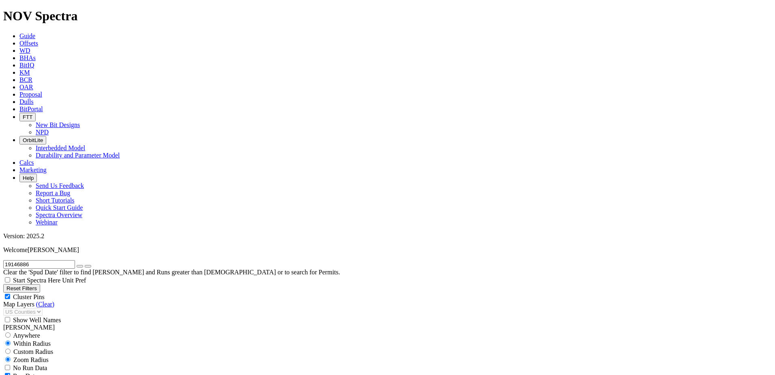
type input "19146886"
click at [80, 266] on icon "button" at bounding box center [80, 266] width 0 height 0
click at [36, 260] on input "text" at bounding box center [39, 264] width 72 height 9
paste input "19146886"
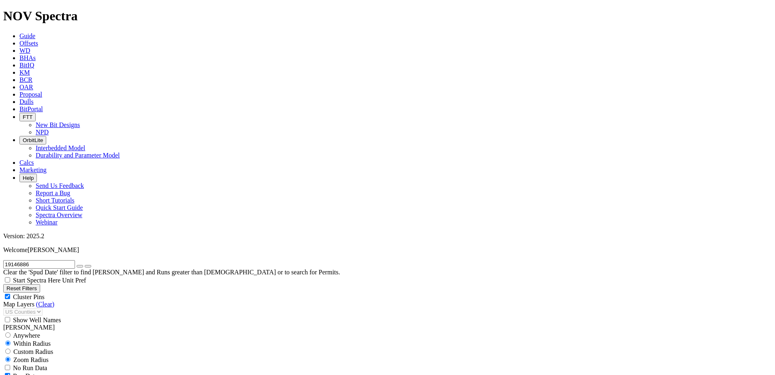
type input "19146886"
click at [80, 266] on icon "button" at bounding box center [80, 266] width 0 height 0
select select
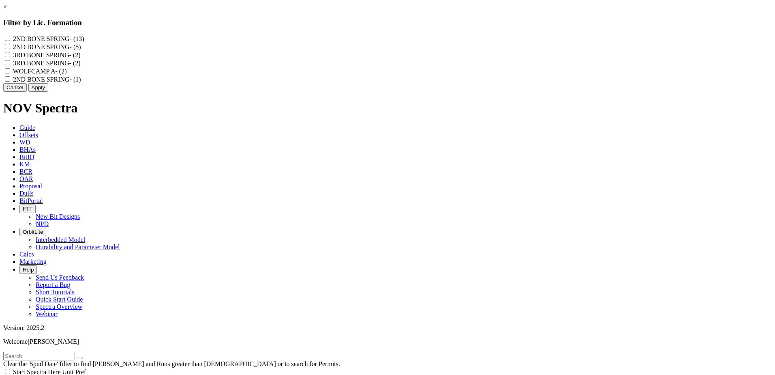
click at [10, 49] on "2ND BONE SPRING - (5)" at bounding box center [7, 46] width 5 height 5
checkbox "true"
click at [10, 40] on SPRING "2ND BONE SPRING - (13)" at bounding box center [7, 38] width 5 height 5
checkbox SPRING "true"
click at [10, 82] on "2ND BONE SPRING - (1)" at bounding box center [7, 78] width 5 height 5
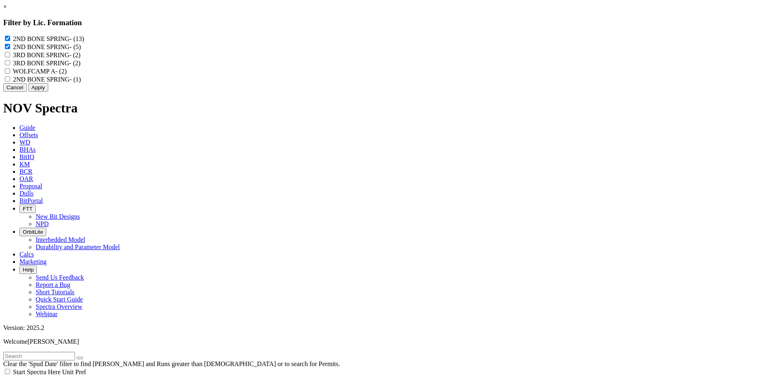
checkbox "true"
click at [48, 92] on button "Apply" at bounding box center [38, 87] width 20 height 9
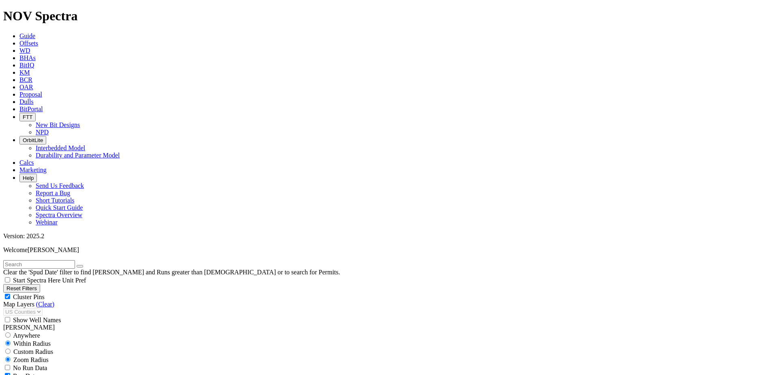
scroll to position [568, 0]
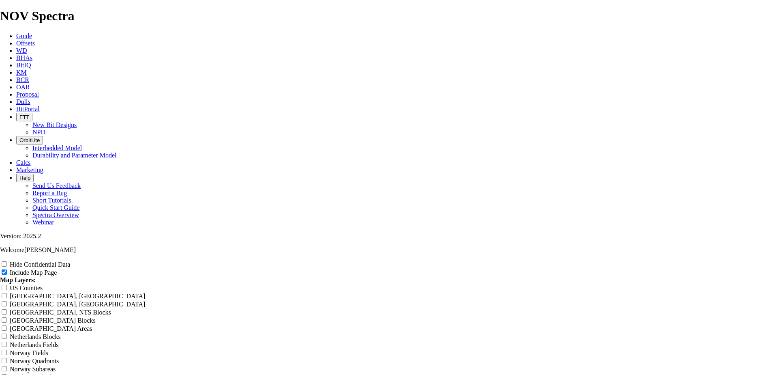
scroll to position [973, 0]
radio input "true"
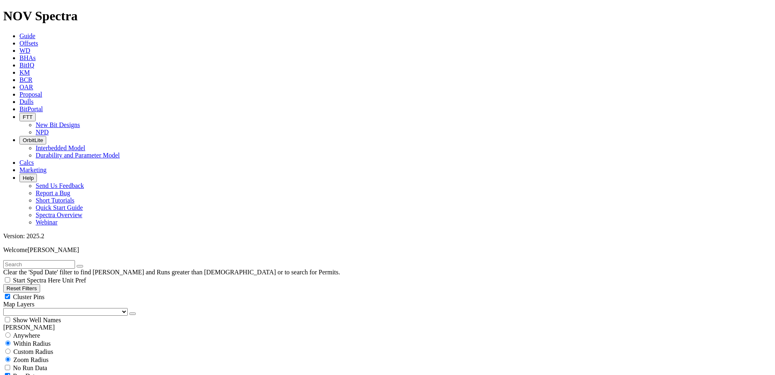
scroll to position [81, 0]
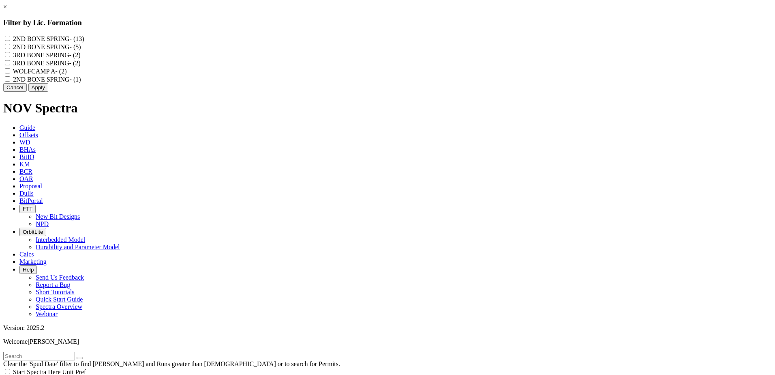
click at [10, 37] on SPRING "2ND BONE SPRING - (13)" at bounding box center [7, 38] width 5 height 5
checkbox SPRING "true"
click at [10, 48] on "2ND BONE SPRING - (5)" at bounding box center [7, 46] width 5 height 5
checkbox "true"
click at [10, 82] on "2ND BONE SPRING - (1)" at bounding box center [7, 78] width 5 height 5
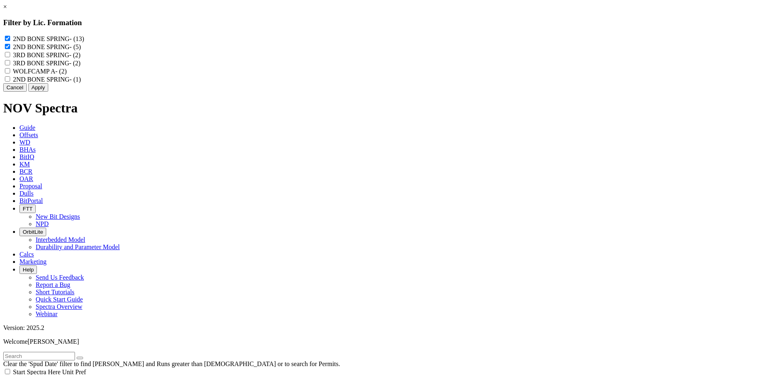
checkbox "true"
click at [48, 92] on button "Apply" at bounding box center [38, 87] width 20 height 9
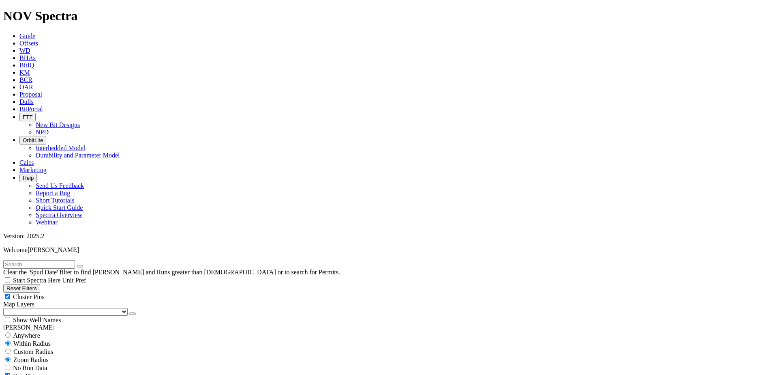
scroll to position [689, 0]
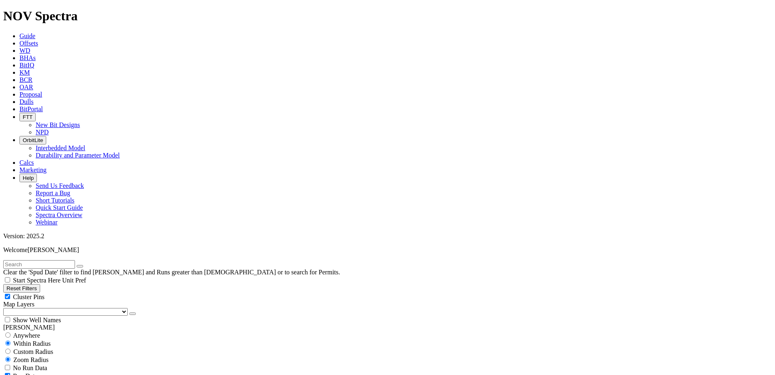
click at [48, 308] on select "US Counties [GEOGRAPHIC_DATA], [GEOGRAPHIC_DATA] [GEOGRAPHIC_DATA], [GEOGRAPHIC…" at bounding box center [65, 312] width 125 height 8
click at [6, 308] on select "US Counties [GEOGRAPHIC_DATA], [GEOGRAPHIC_DATA] [GEOGRAPHIC_DATA], [GEOGRAPHIC…" at bounding box center [65, 312] width 125 height 8
